Goal: Obtain resource: Download file/media

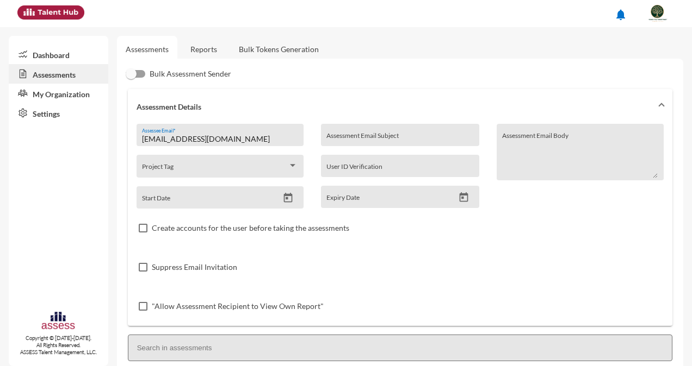
click at [204, 53] on link "Reports" at bounding box center [204, 49] width 44 height 27
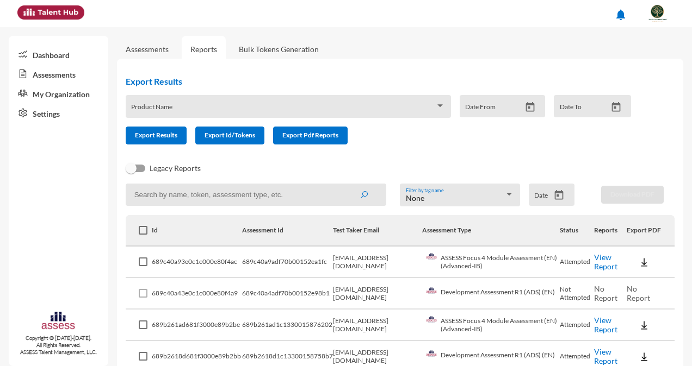
click at [606, 264] on link "View Report" at bounding box center [605, 262] width 23 height 18
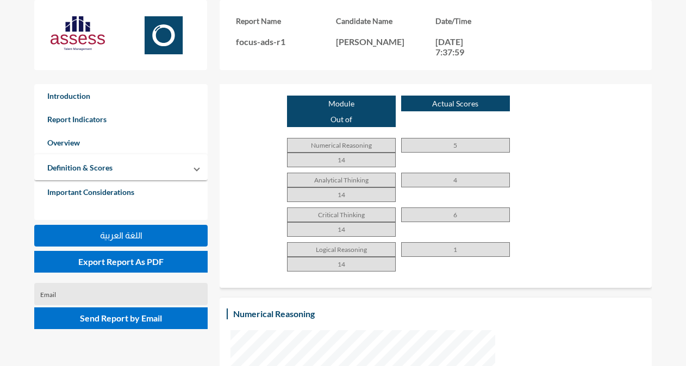
scroll to position [776, 0]
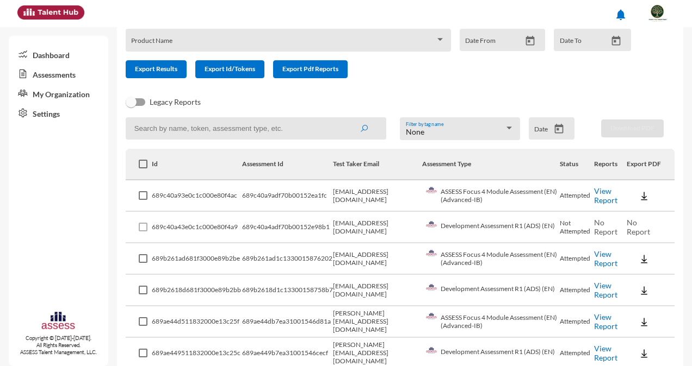
scroll to position [67, 0]
click at [640, 192] on img at bounding box center [643, 195] width 11 height 11
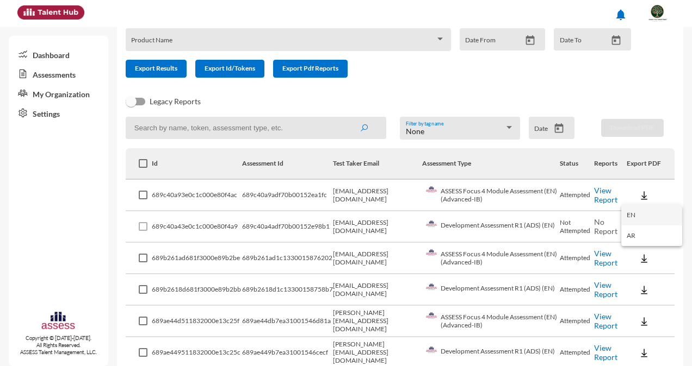
click at [638, 216] on button "EN" at bounding box center [651, 215] width 61 height 21
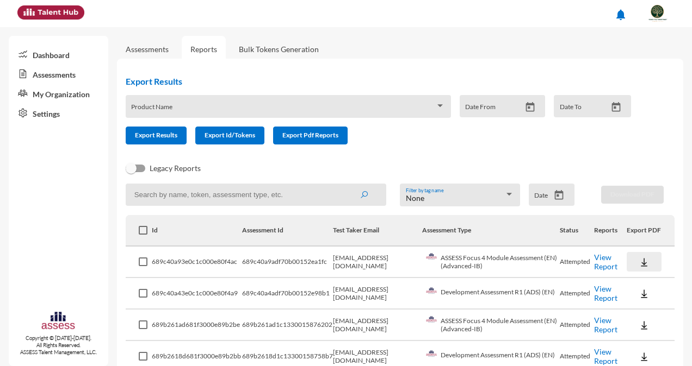
click at [638, 259] on img at bounding box center [643, 262] width 11 height 11
click at [641, 284] on button "EN" at bounding box center [651, 282] width 61 height 21
